Goal: Task Accomplishment & Management: Use online tool/utility

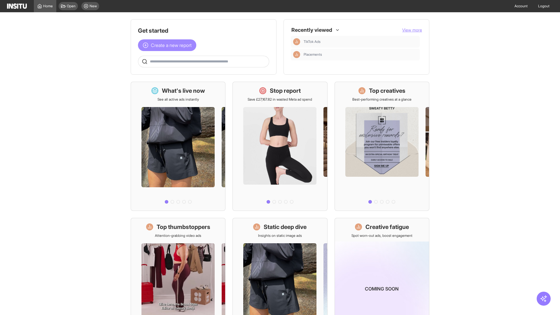
click at [169, 45] on span "Create a new report" at bounding box center [171, 45] width 41 height 7
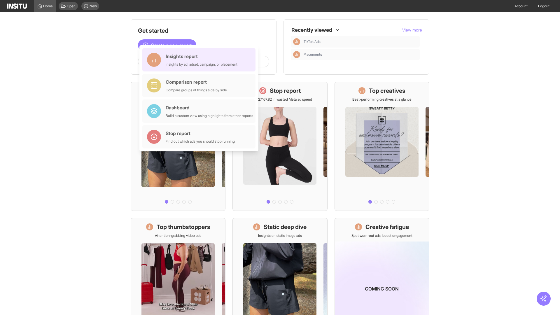
click at [200, 60] on div "Insights report Insights by ad, adset, campaign, or placement" at bounding box center [202, 60] width 72 height 14
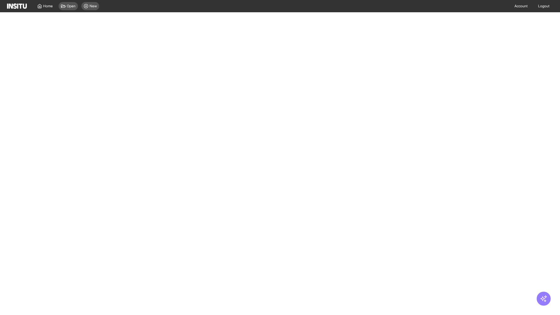
select select "**"
